Goal: Find contact information: Find contact information

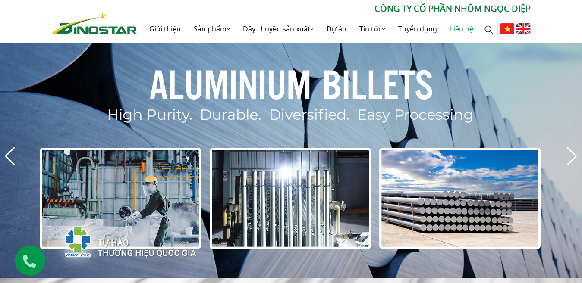
click at [462, 26] on link "Liên hệ" at bounding box center [461, 29] width 36 height 28
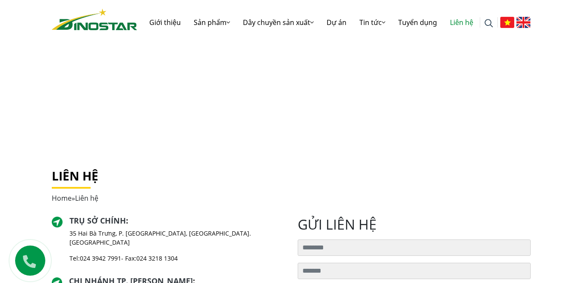
scroll to position [86, 0]
